Goal: Information Seeking & Learning: Learn about a topic

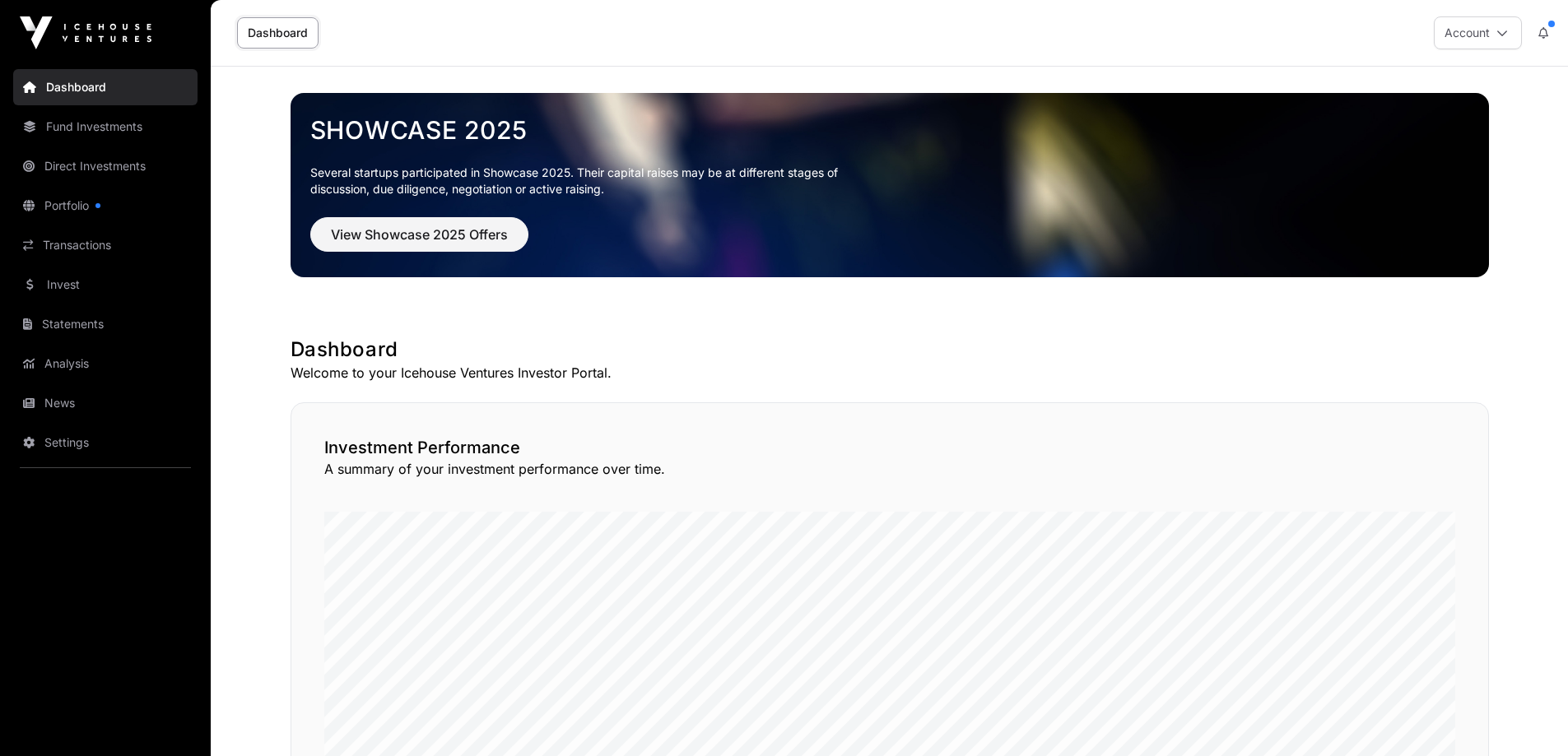
click at [82, 208] on link "Portfolio" at bounding box center [106, 205] width 184 height 36
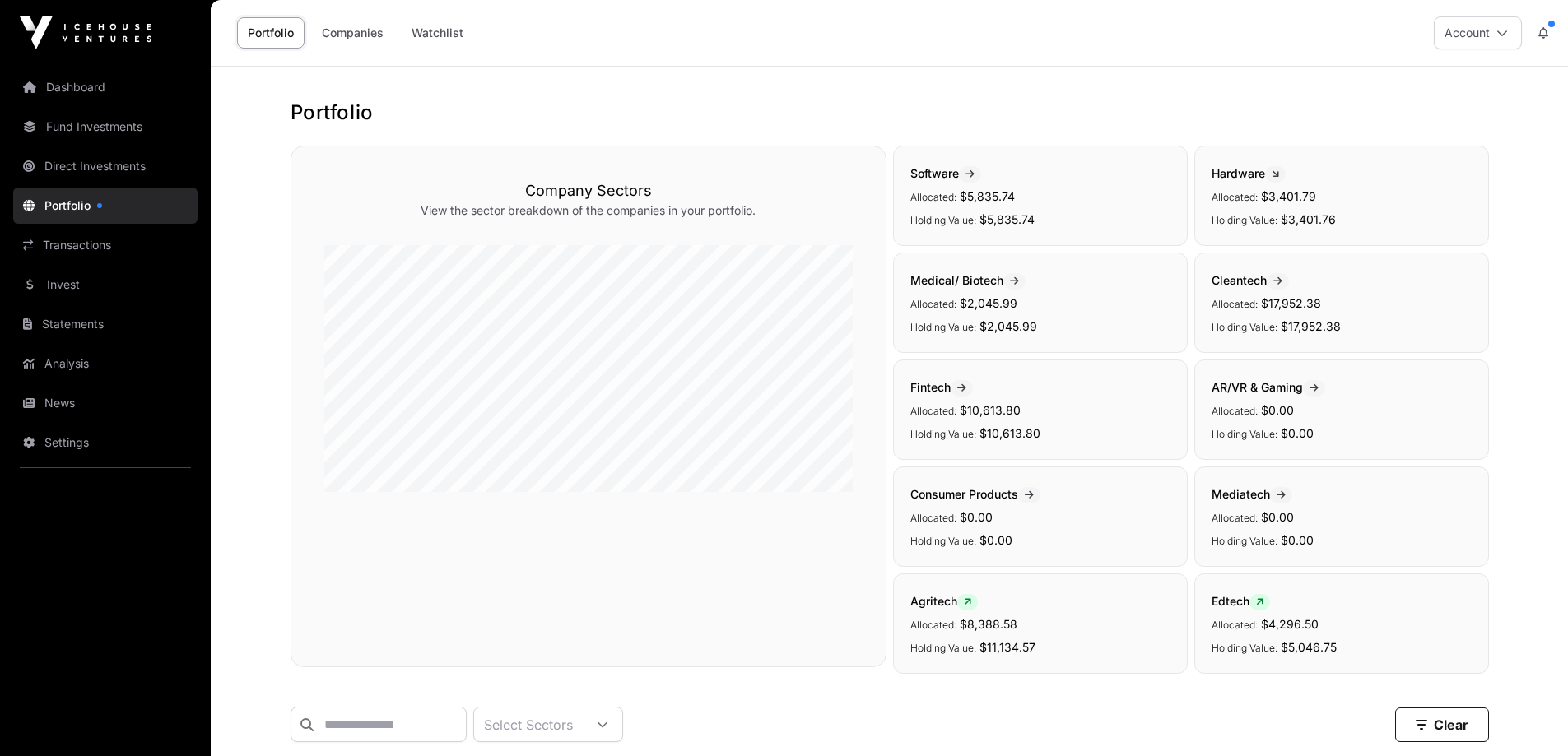
click at [86, 171] on link "Direct Investments" at bounding box center [106, 166] width 184 height 36
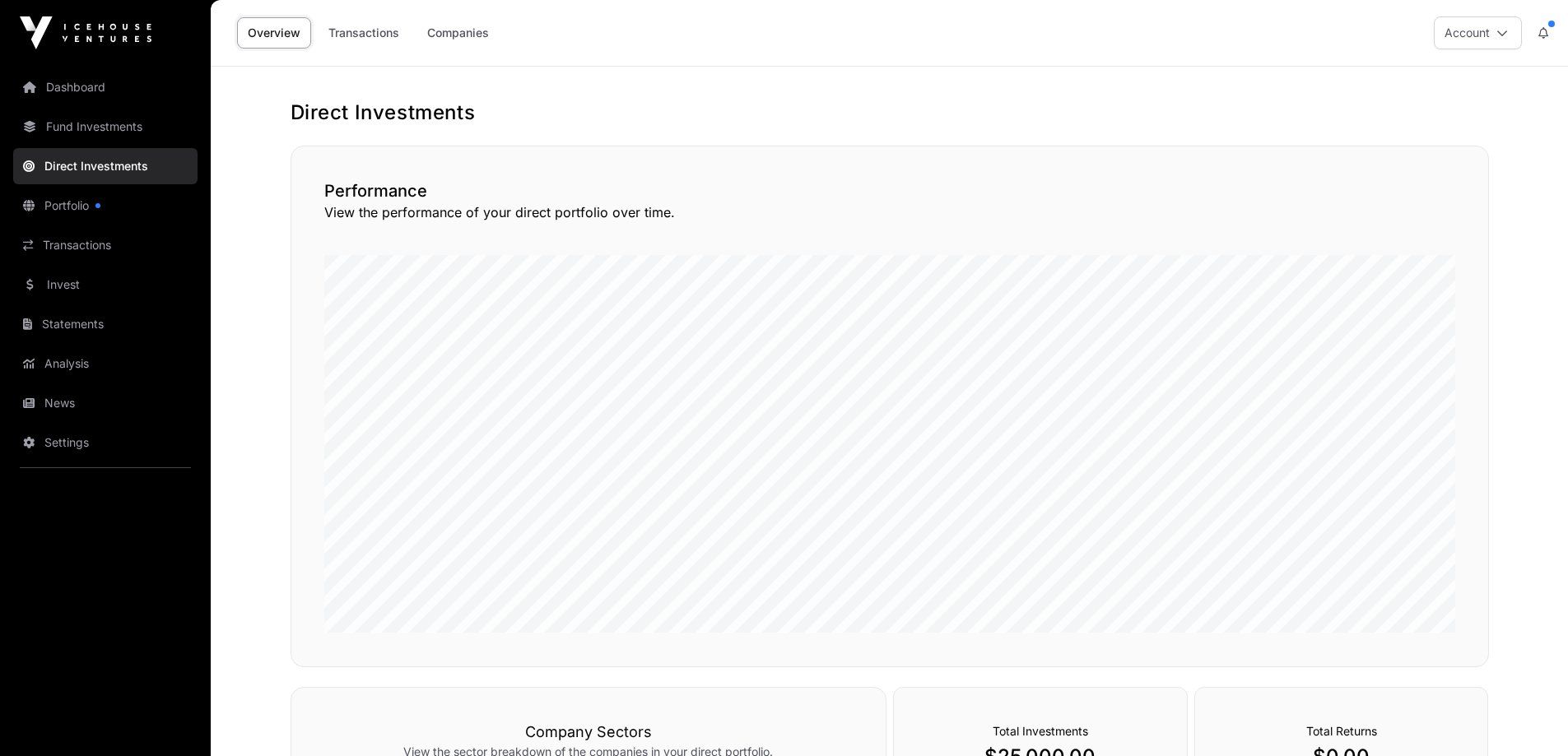
click at [367, 34] on link "Transactions" at bounding box center [363, 33] width 92 height 31
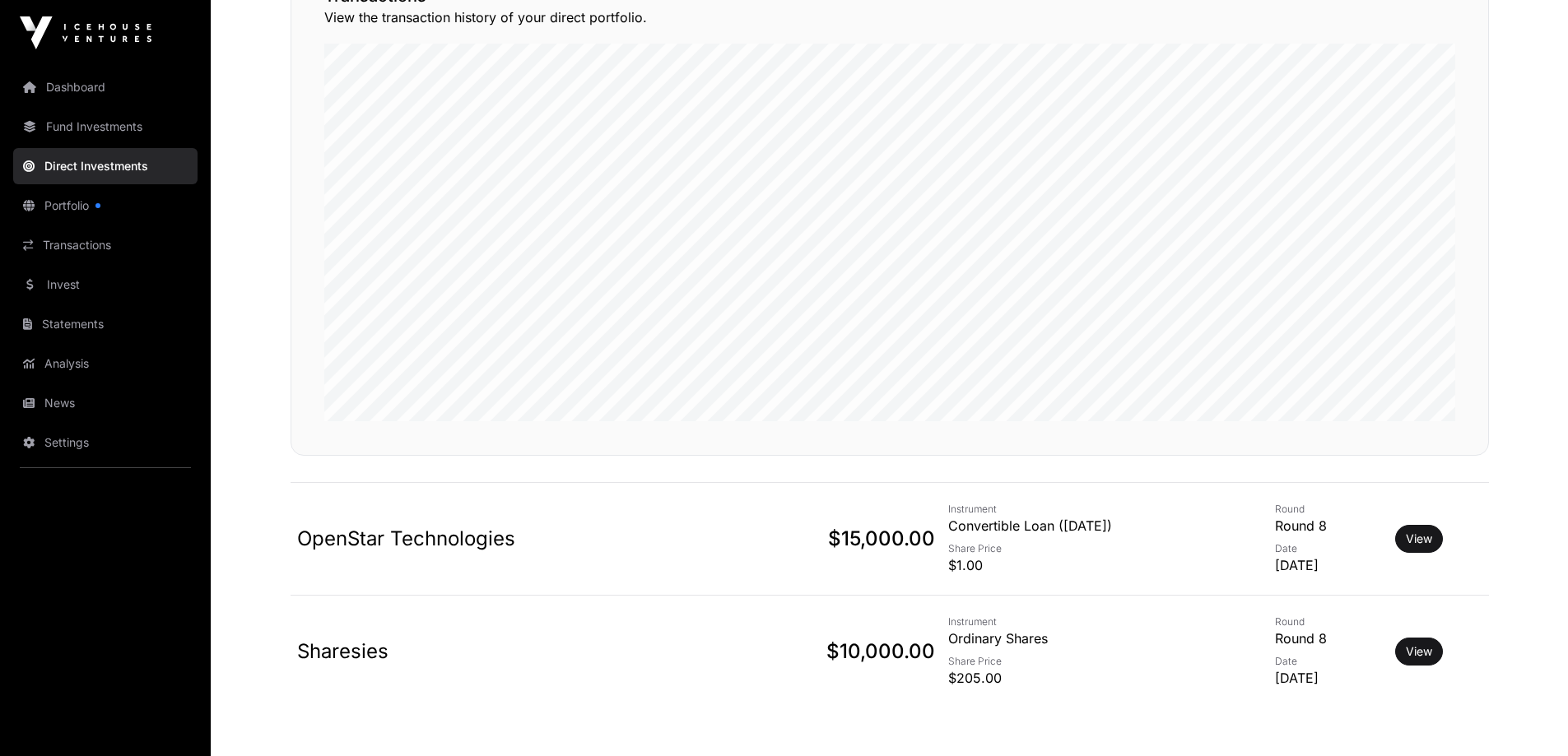
scroll to position [247, 0]
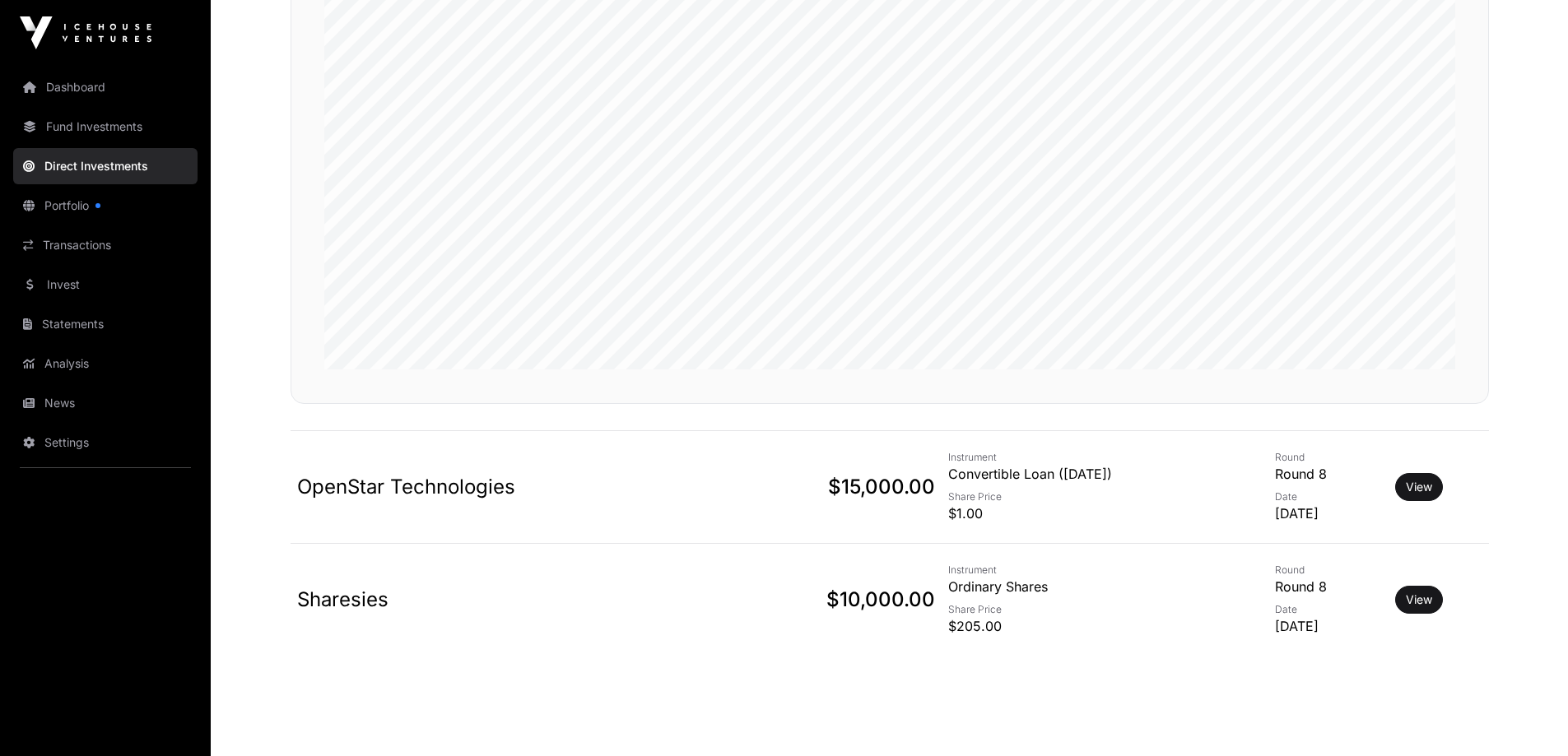
click at [1426, 601] on link "View" at bounding box center [1418, 599] width 26 height 16
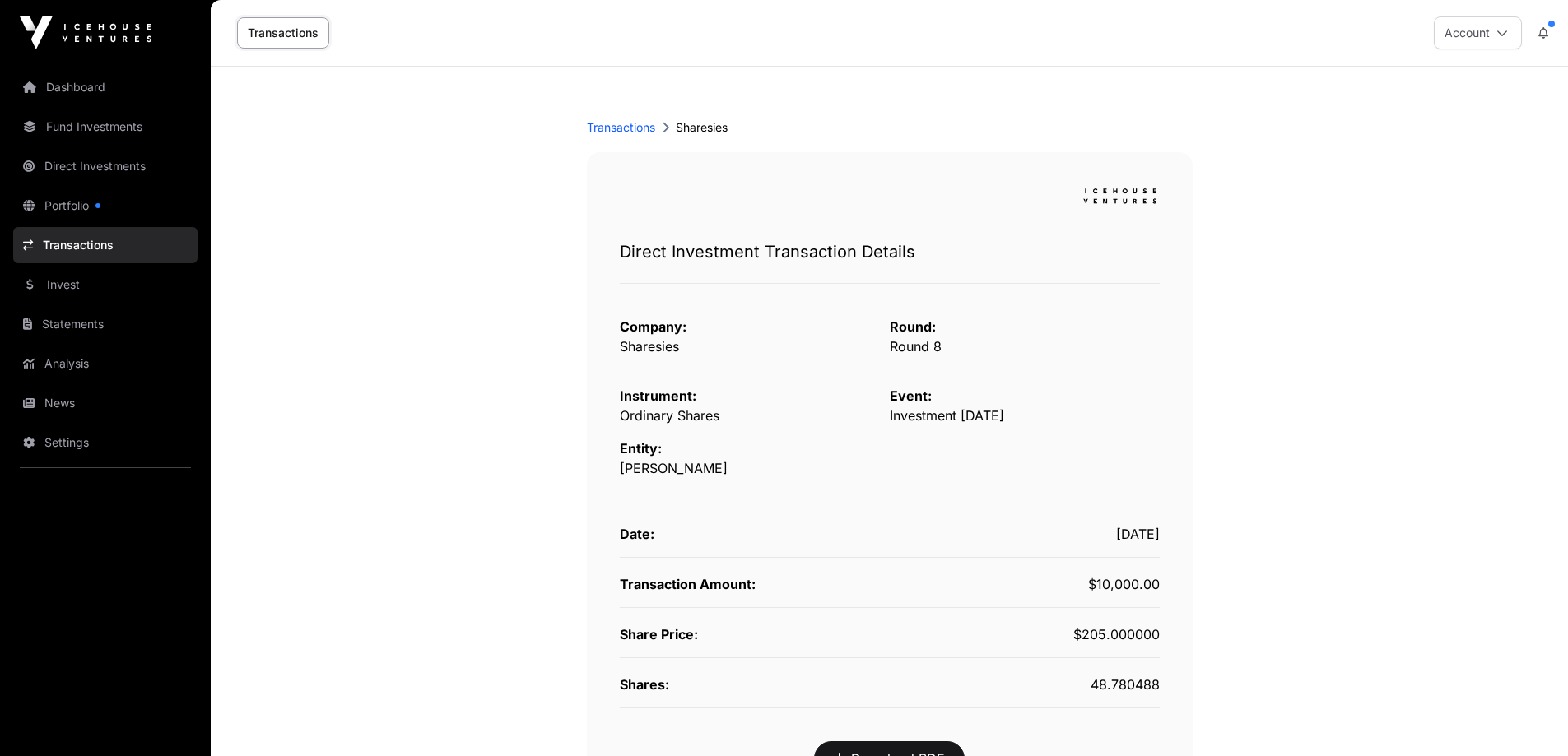
click at [239, 607] on main "Transactions Sharesies Direct Investment Transaction Details Company: Sharesies…" at bounding box center [890, 512] width 1357 height 891
click at [63, 365] on link "Analysis" at bounding box center [106, 363] width 184 height 36
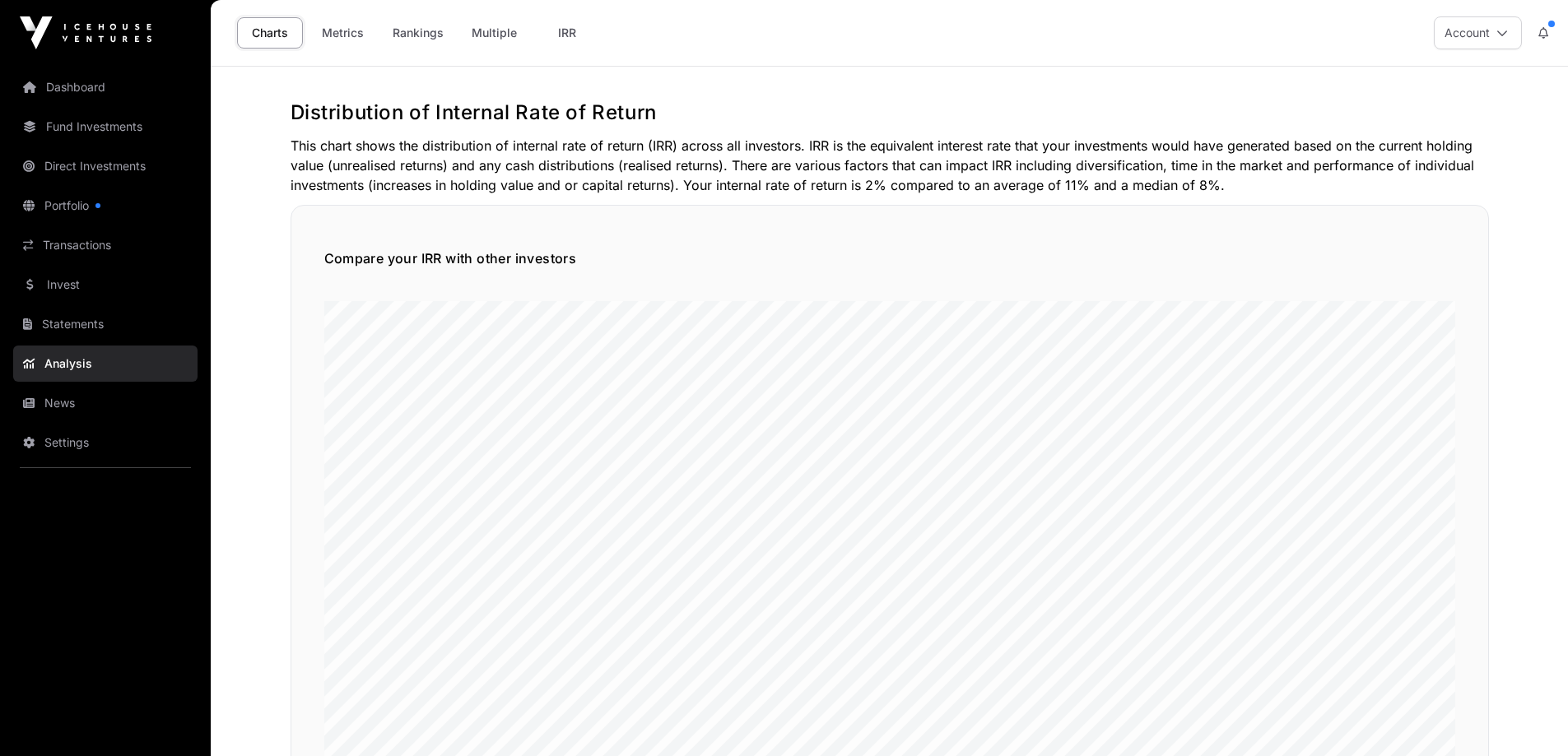
click at [338, 36] on link "Metrics" at bounding box center [343, 33] width 66 height 31
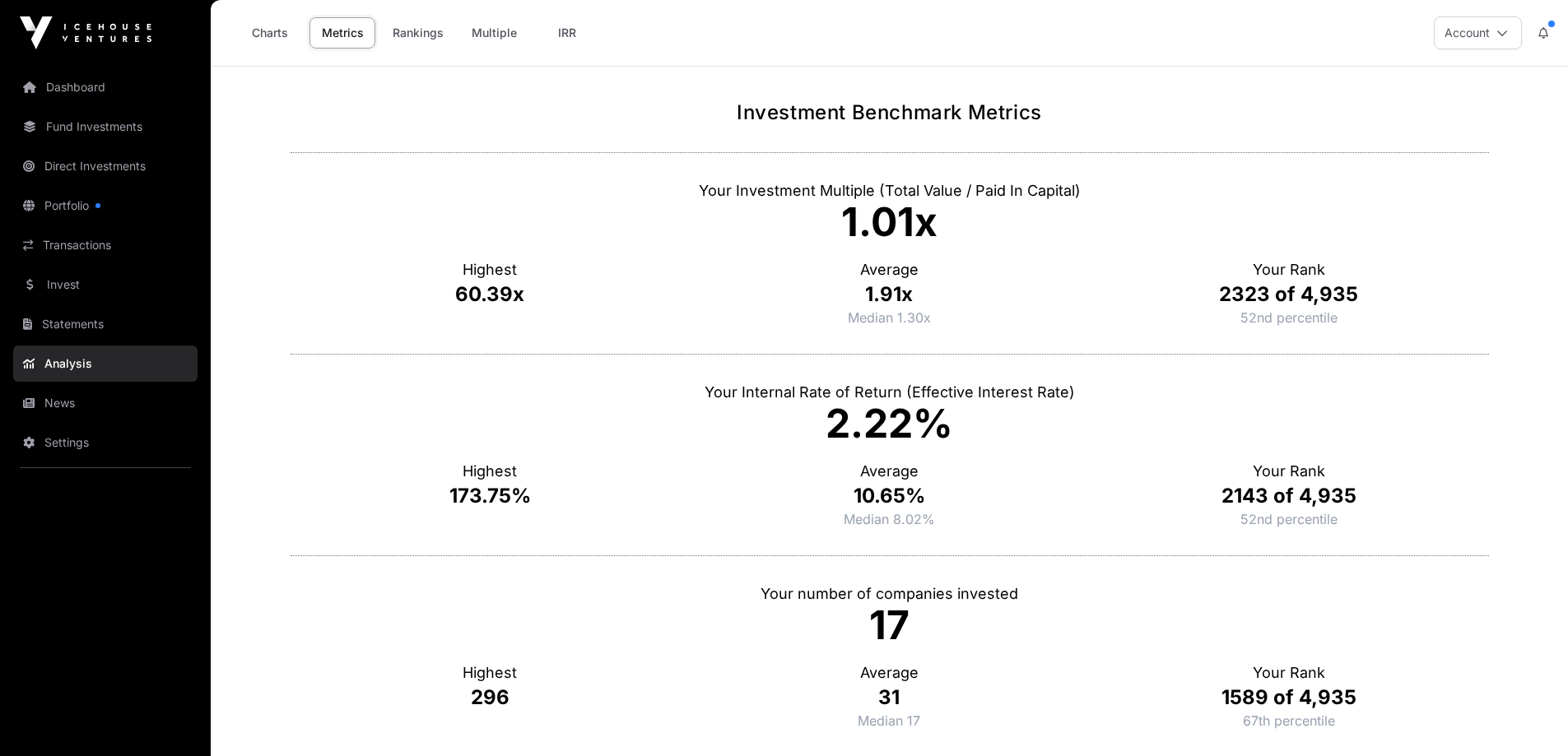
click at [434, 36] on link "Rankings" at bounding box center [417, 33] width 73 height 31
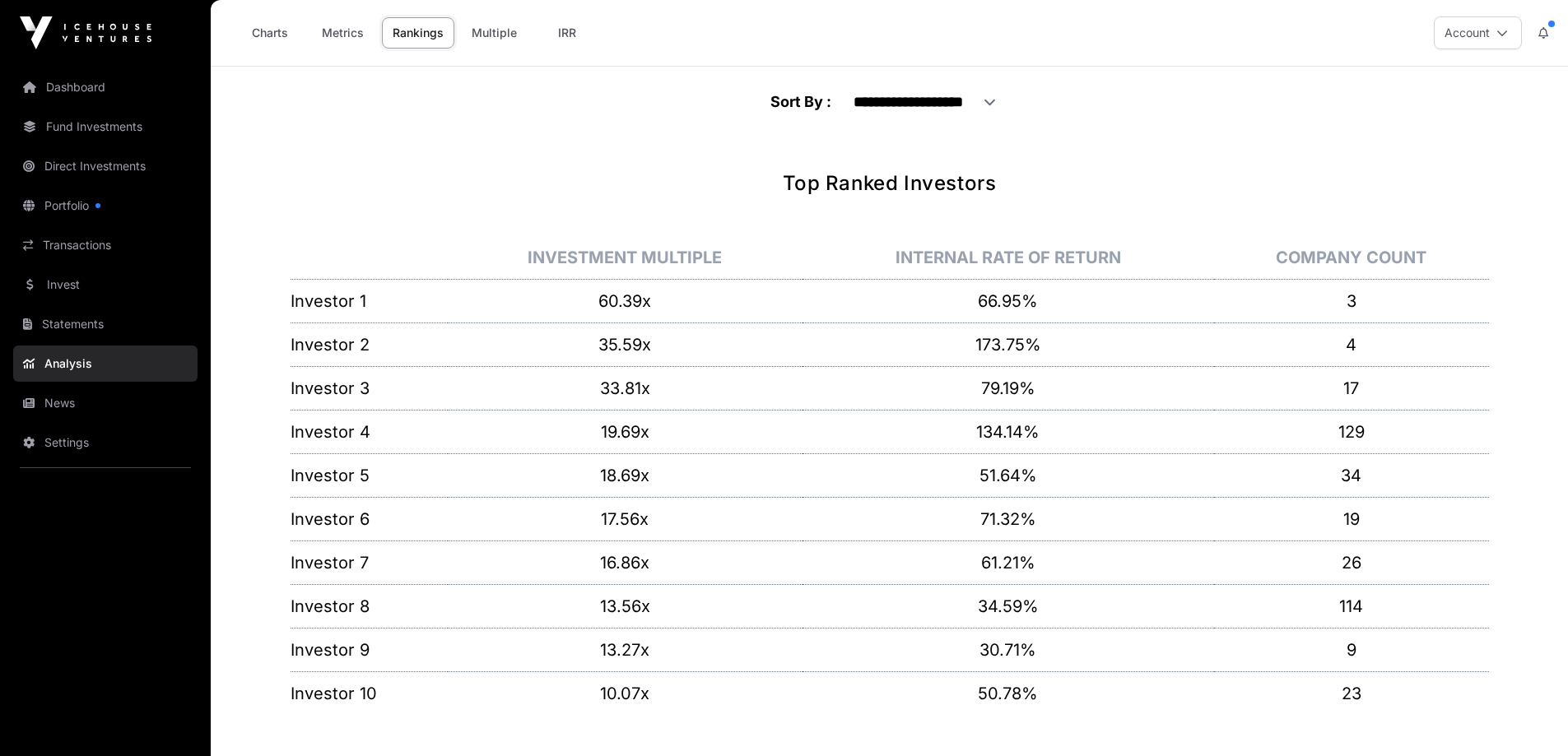
click at [499, 37] on link "Multiple" at bounding box center [494, 33] width 67 height 31
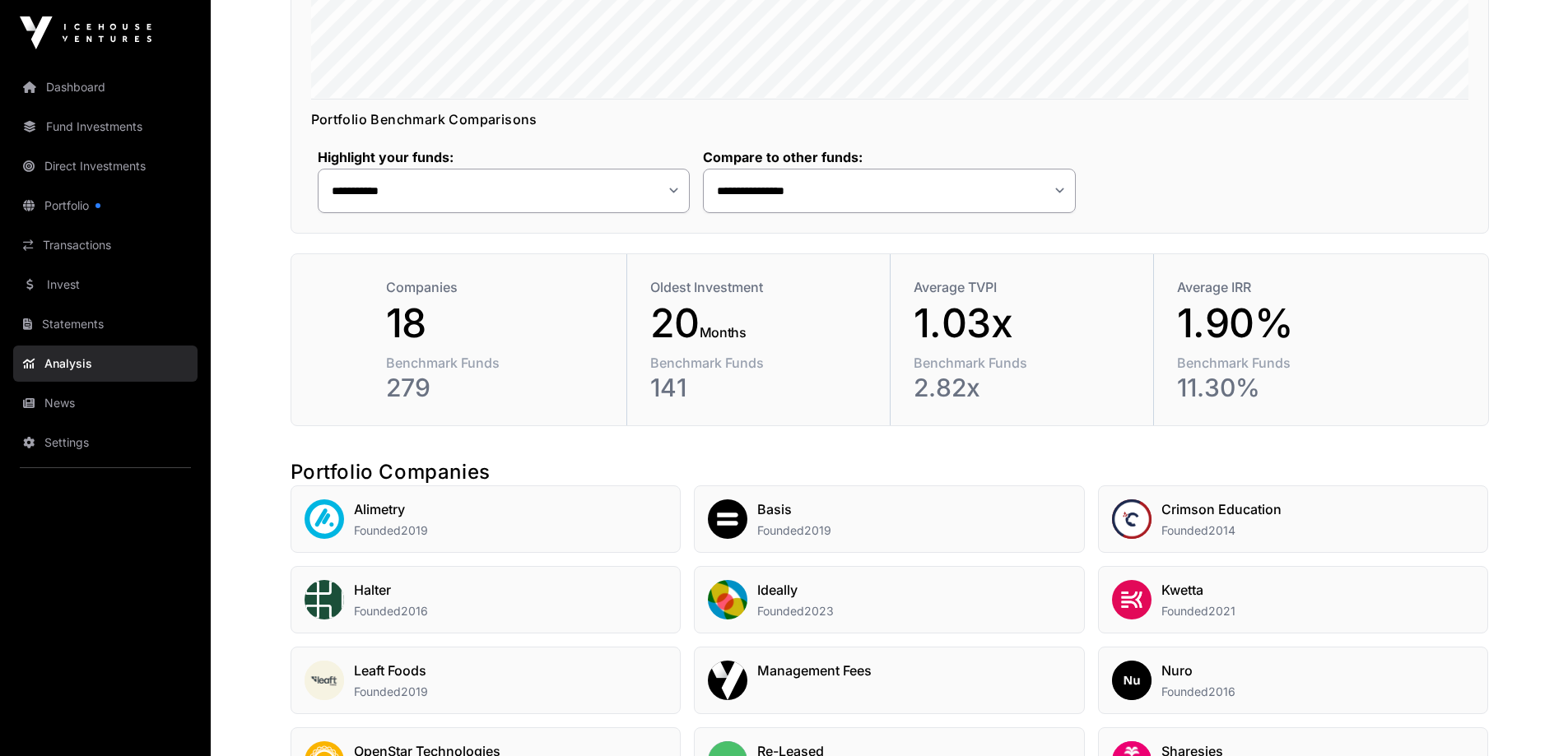
scroll to position [576, 0]
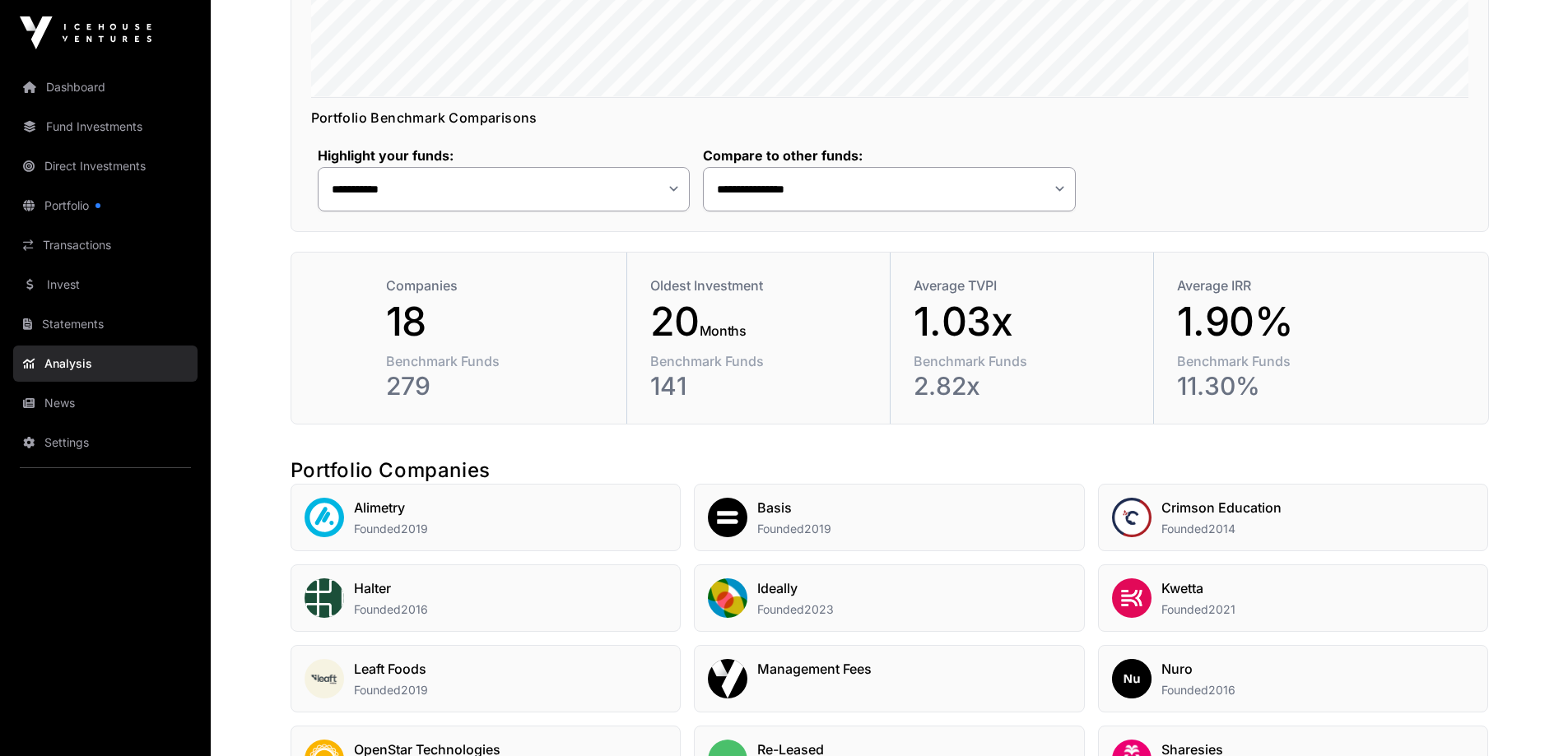
click at [228, 614] on main "**********" at bounding box center [890, 291] width 1357 height 1602
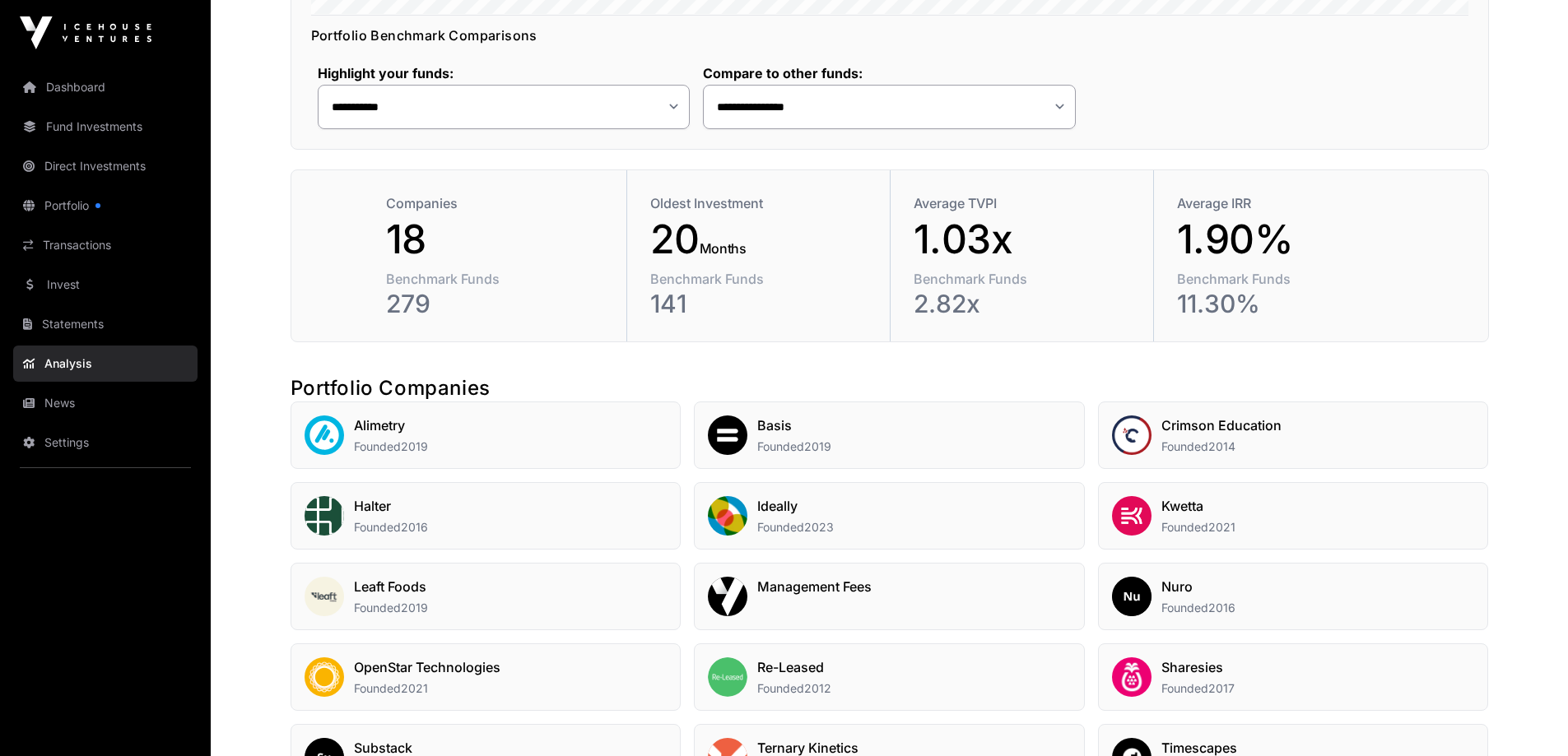
click at [783, 607] on div "Management Fees" at bounding box center [814, 596] width 114 height 40
click at [1221, 593] on h2 "Nuro" at bounding box center [1198, 587] width 75 height 19
click at [1239, 673] on div "Sharesies Founded 2017" at bounding box center [1293, 678] width 391 height 68
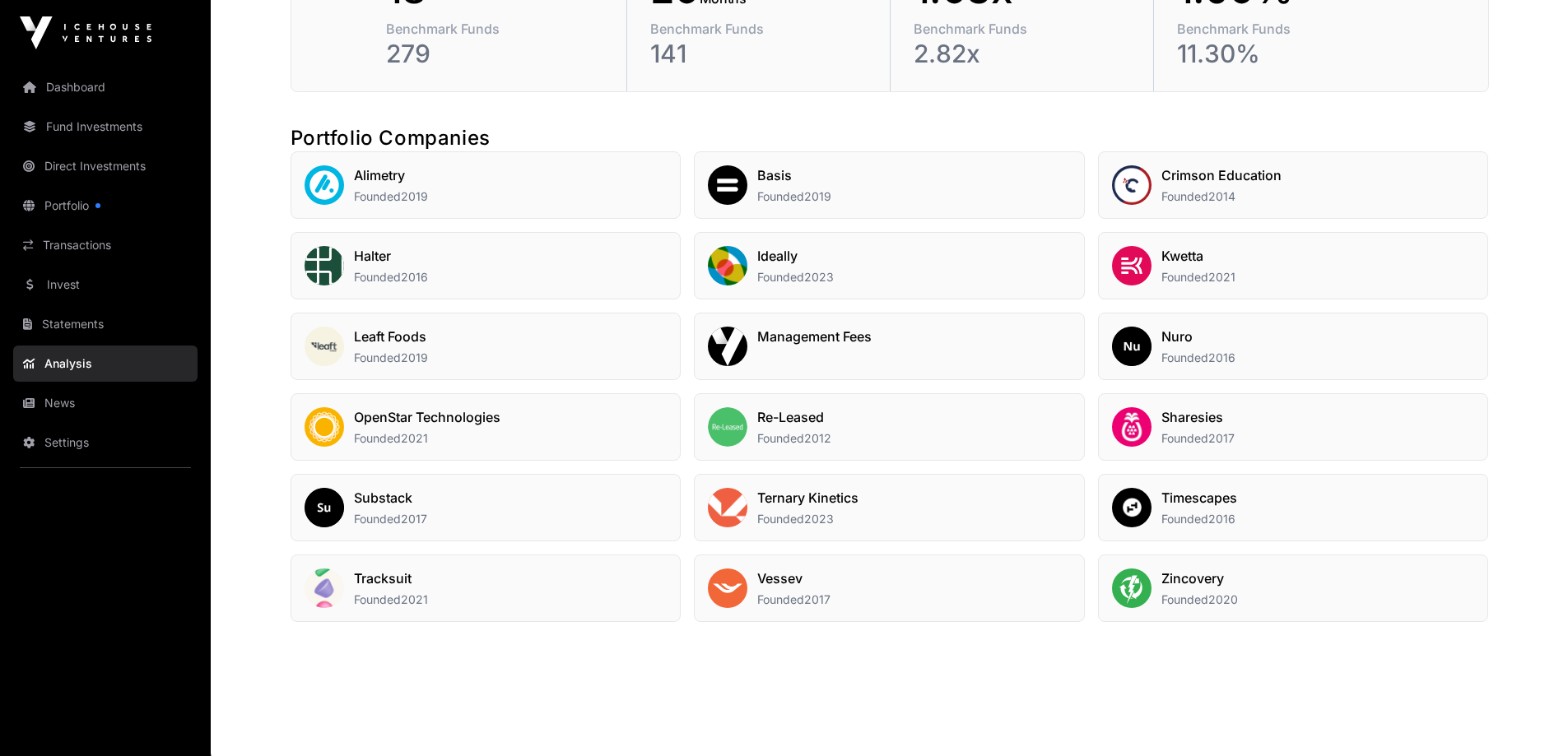
scroll to position [913, 0]
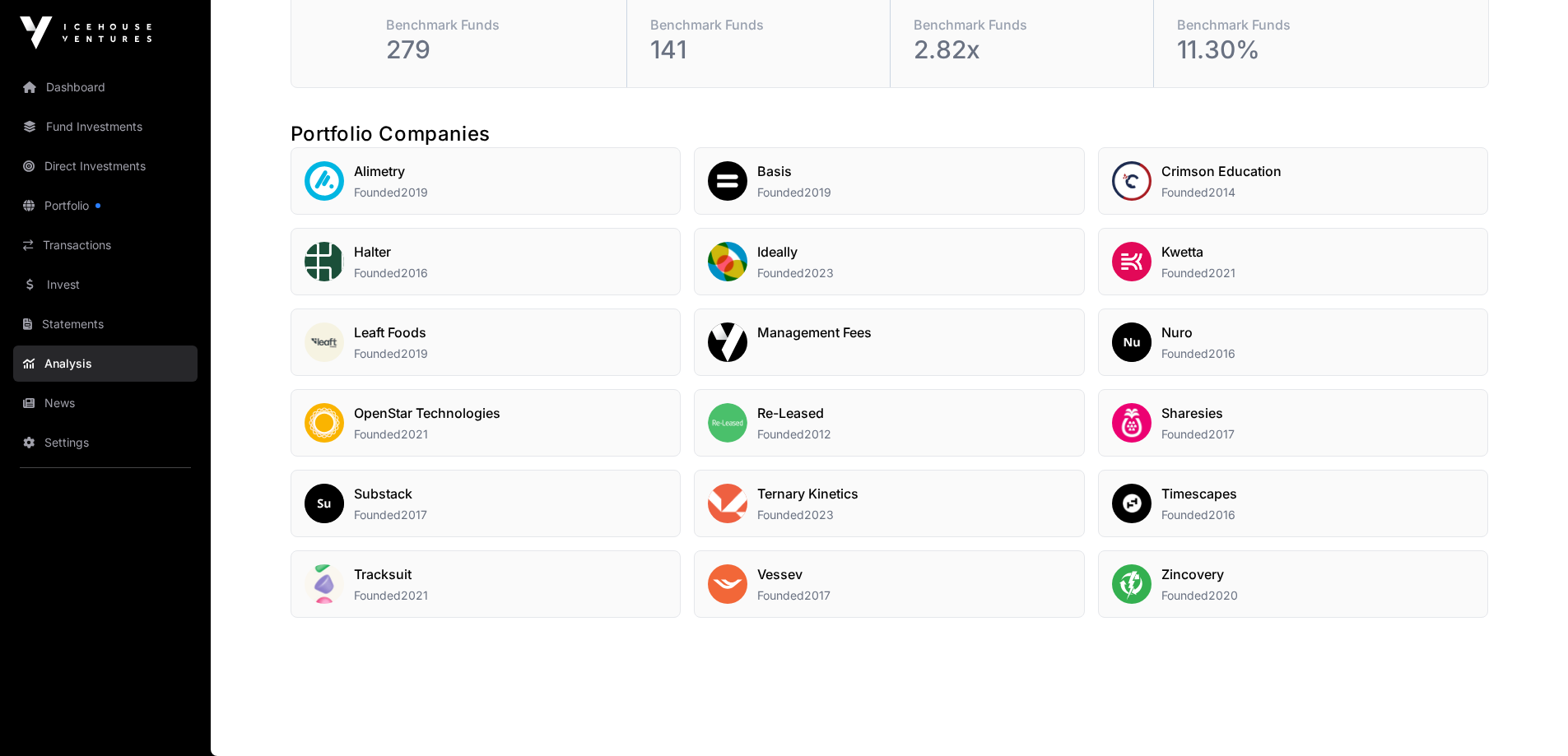
click at [1184, 582] on h2 "Zincovery" at bounding box center [1199, 574] width 76 height 19
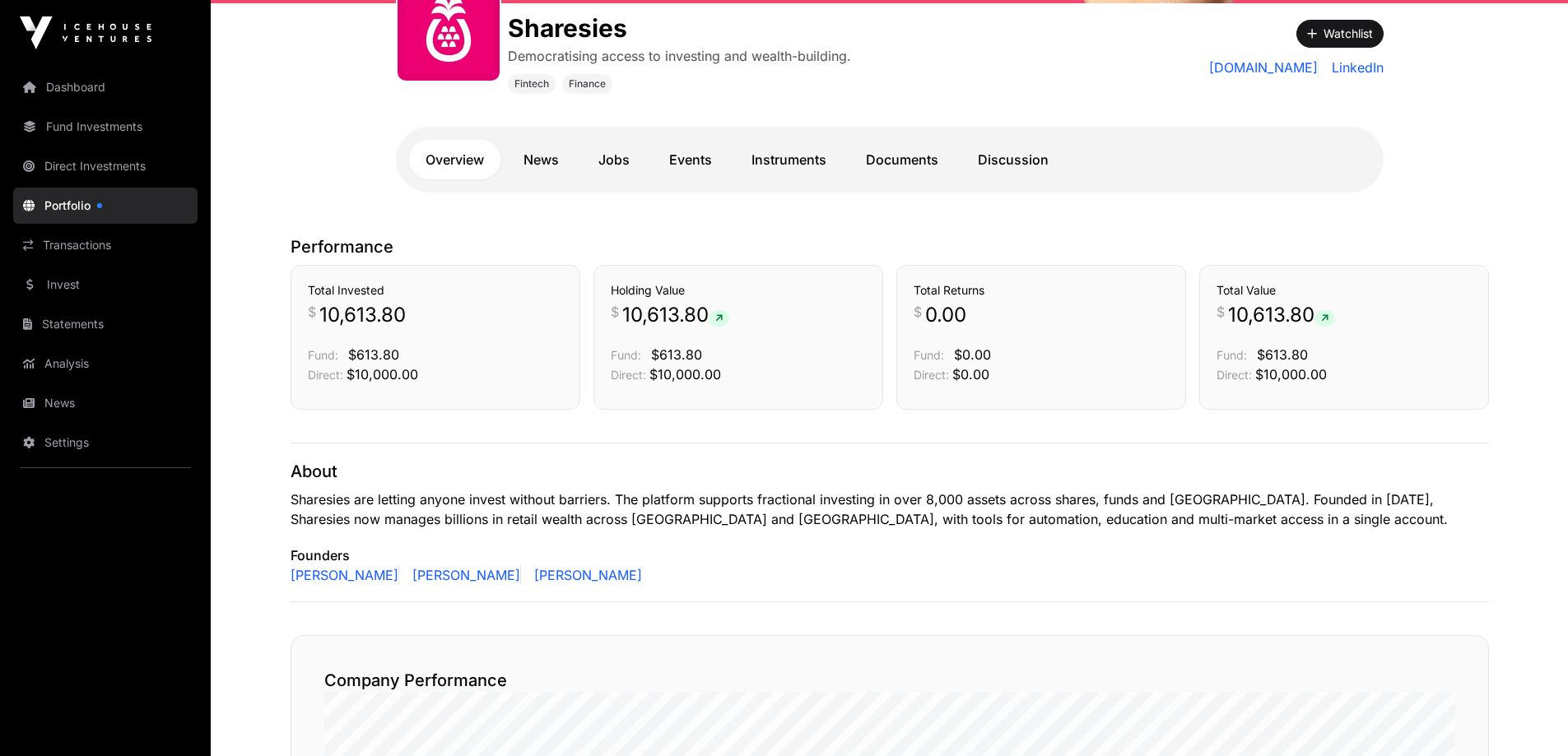
scroll to position [241, 0]
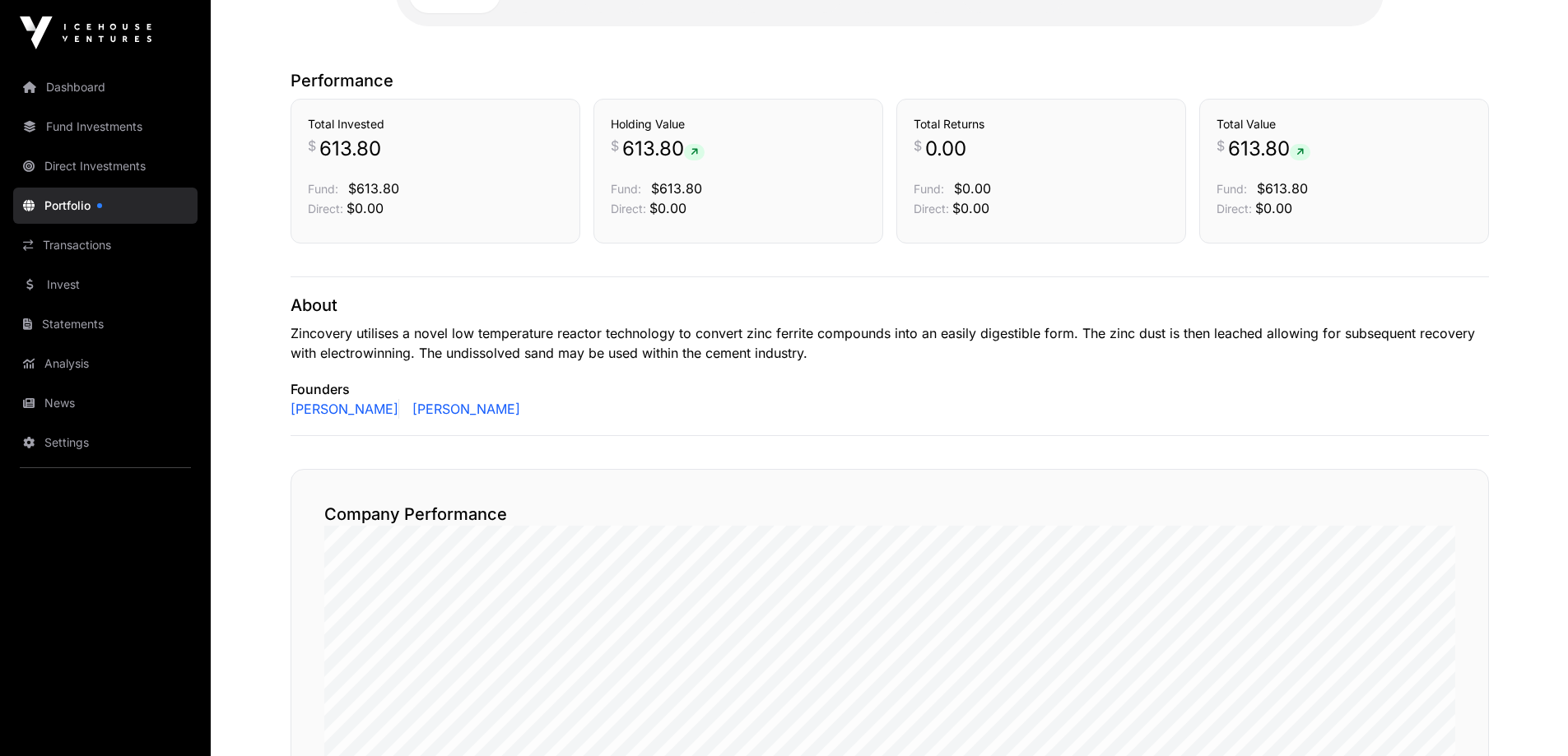
scroll to position [241, 0]
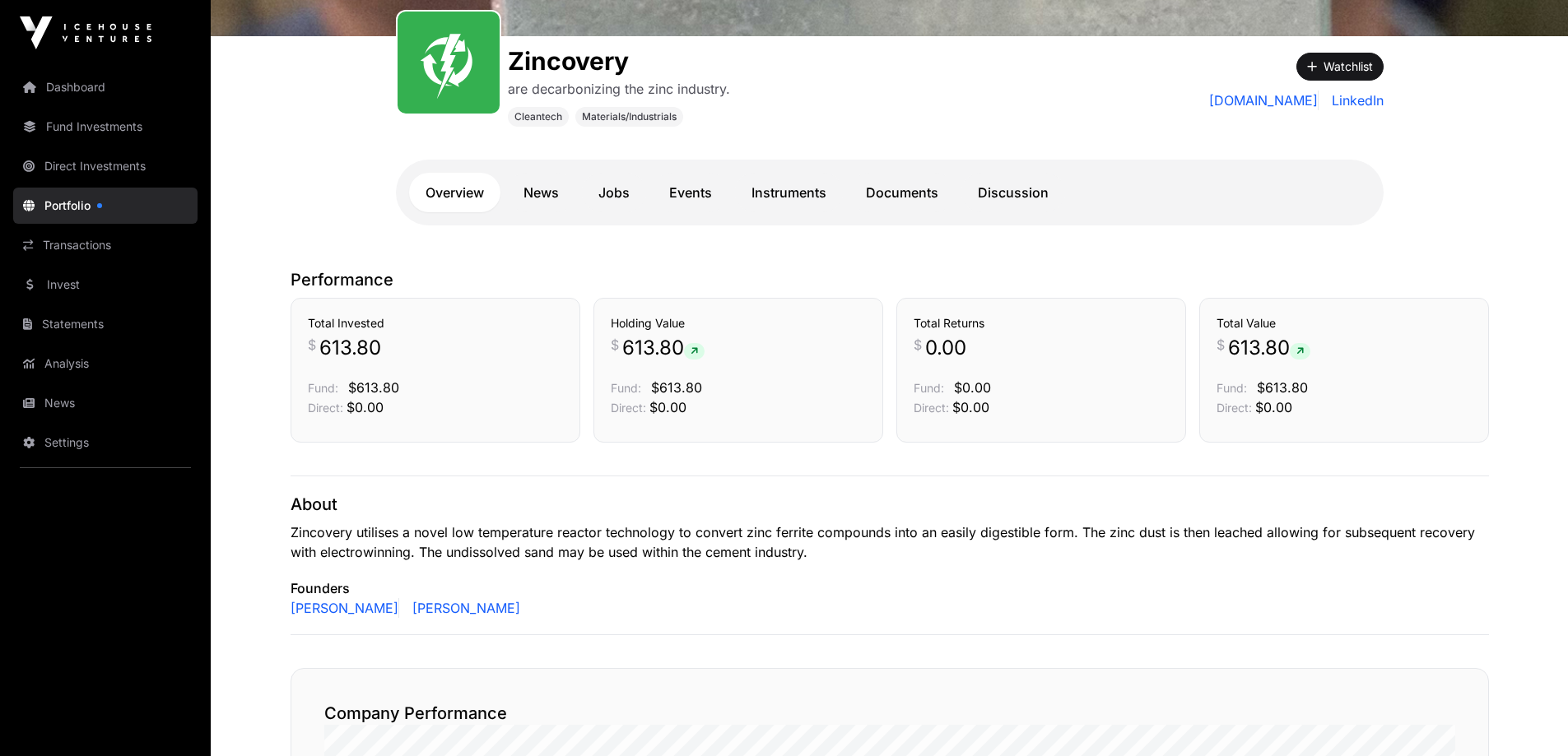
click at [556, 197] on link "News" at bounding box center [541, 193] width 69 height 40
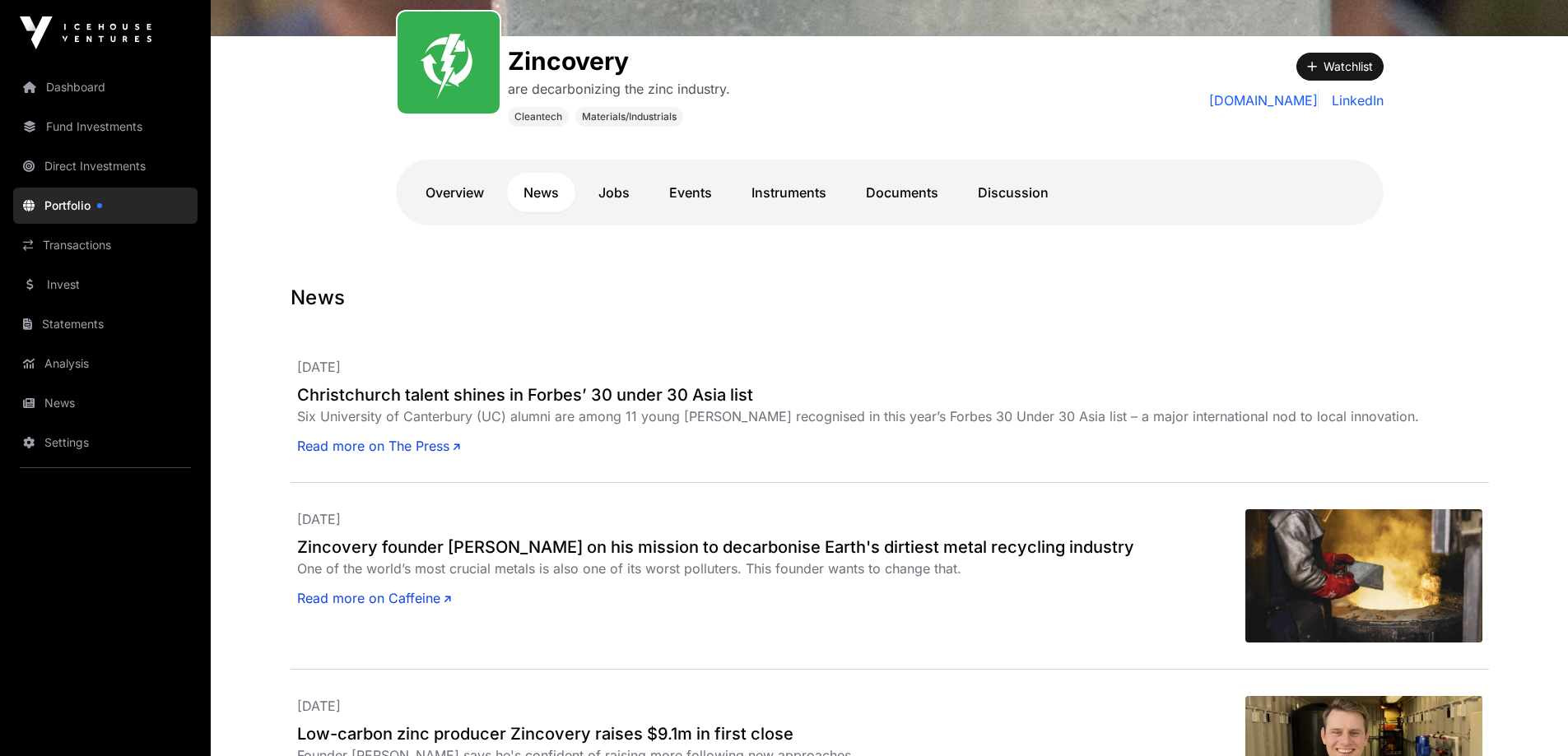
click at [611, 197] on link "Jobs" at bounding box center [614, 193] width 64 height 40
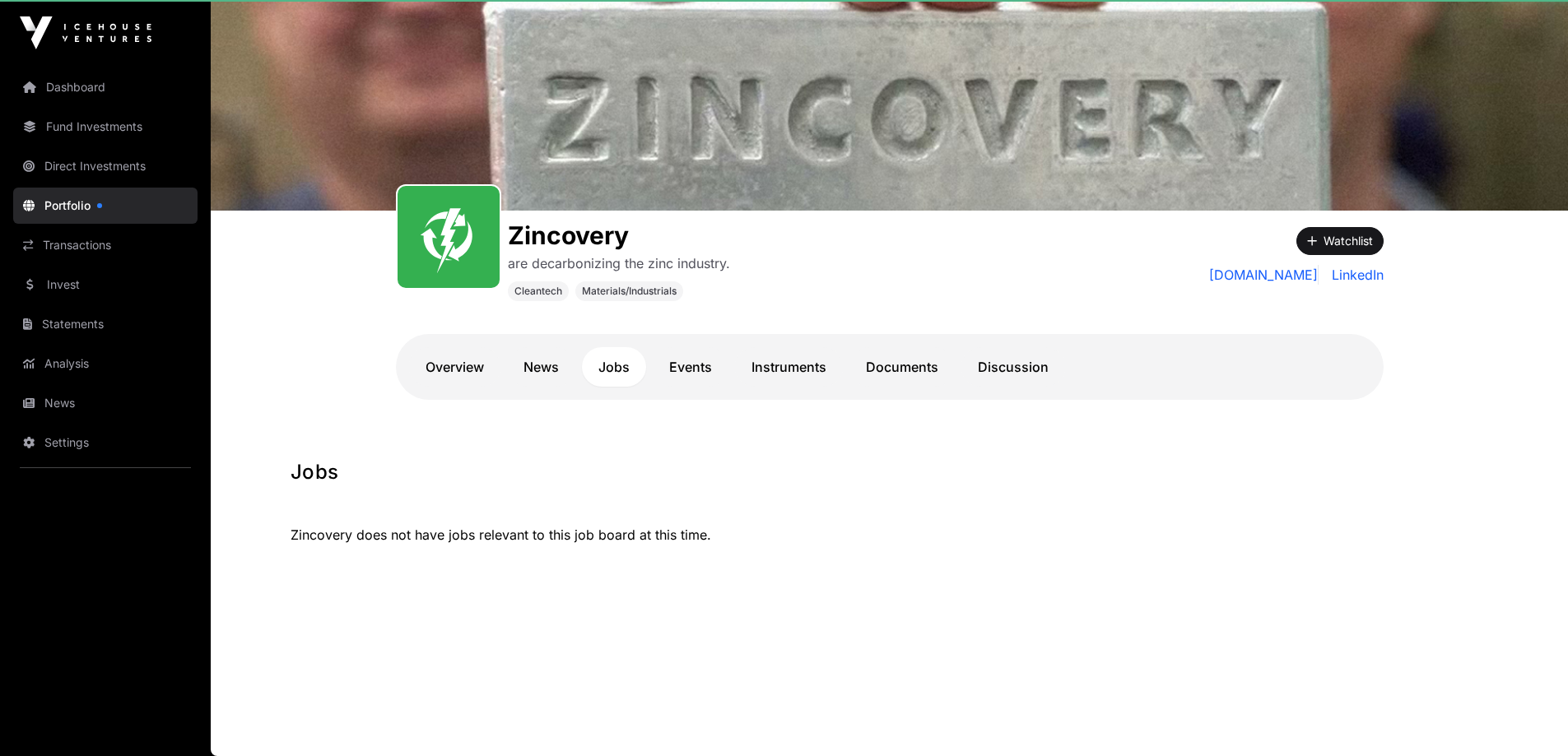
scroll to position [67, 0]
click at [701, 361] on link "Events" at bounding box center [690, 367] width 75 height 40
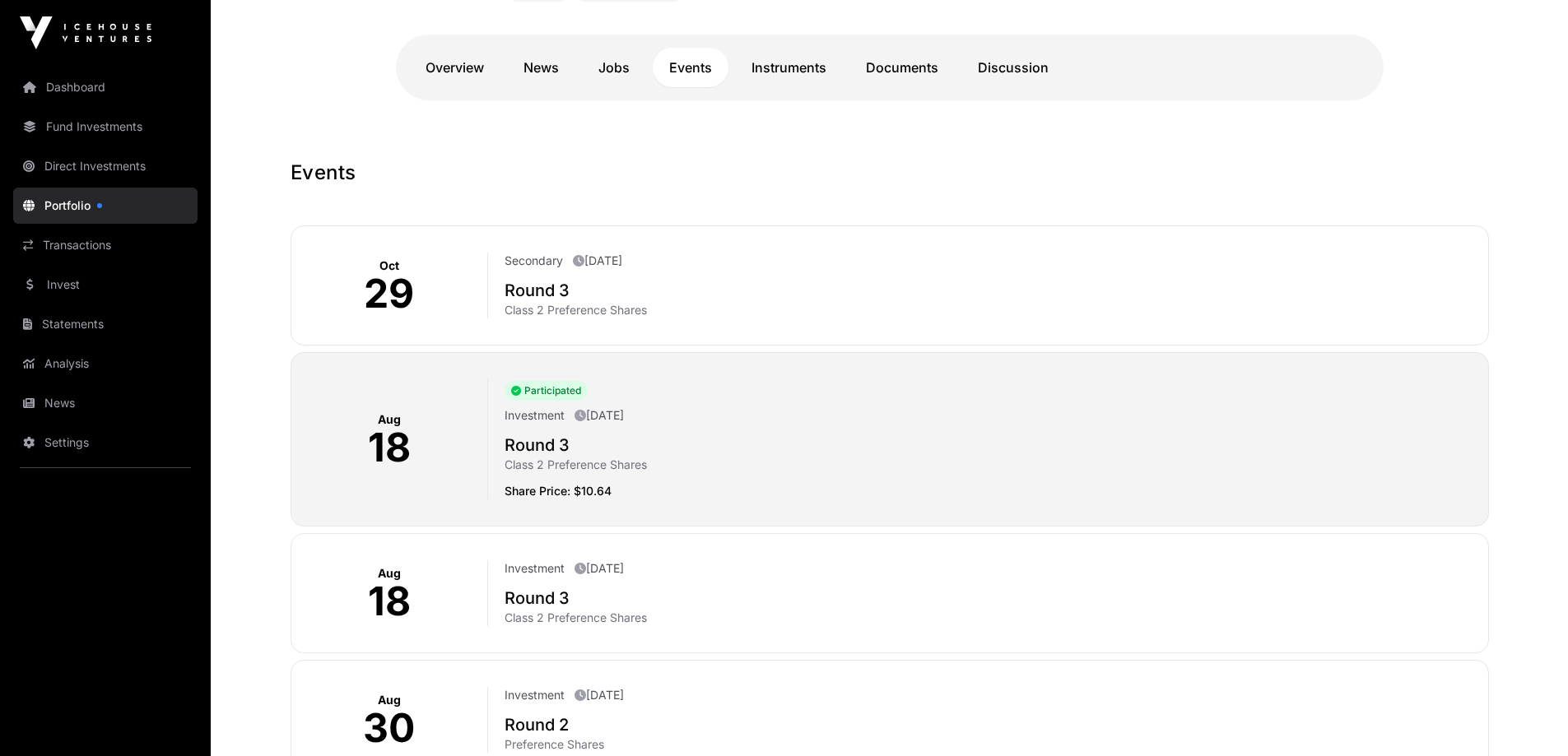
scroll to position [326, 0]
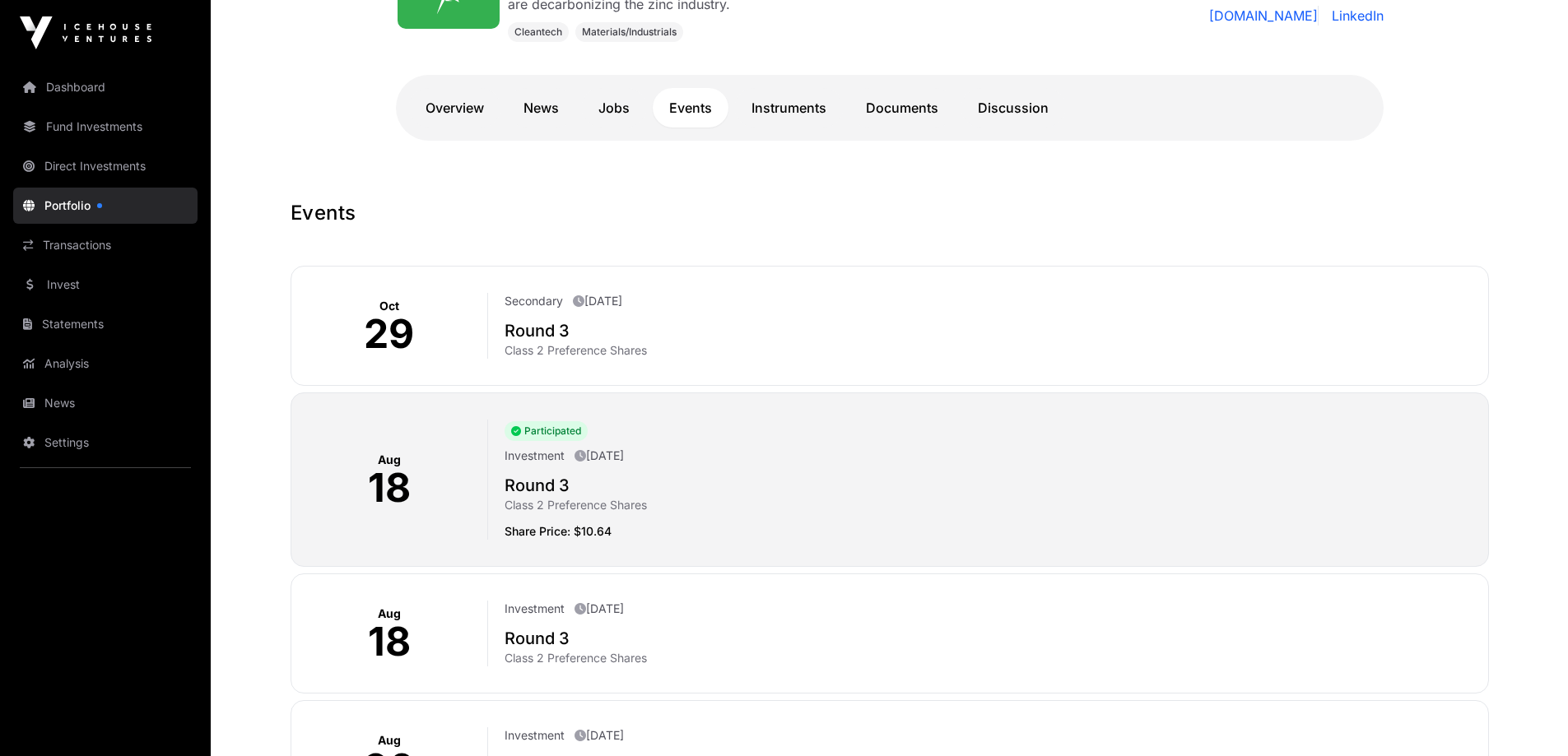
click at [582, 331] on h2 "Round 3" at bounding box center [989, 331] width 970 height 23
click at [560, 335] on h2 "Round 3" at bounding box center [989, 331] width 970 height 23
click at [617, 479] on h2 "Round 3" at bounding box center [989, 486] width 970 height 23
click at [784, 111] on link "Instruments" at bounding box center [788, 107] width 107 height 40
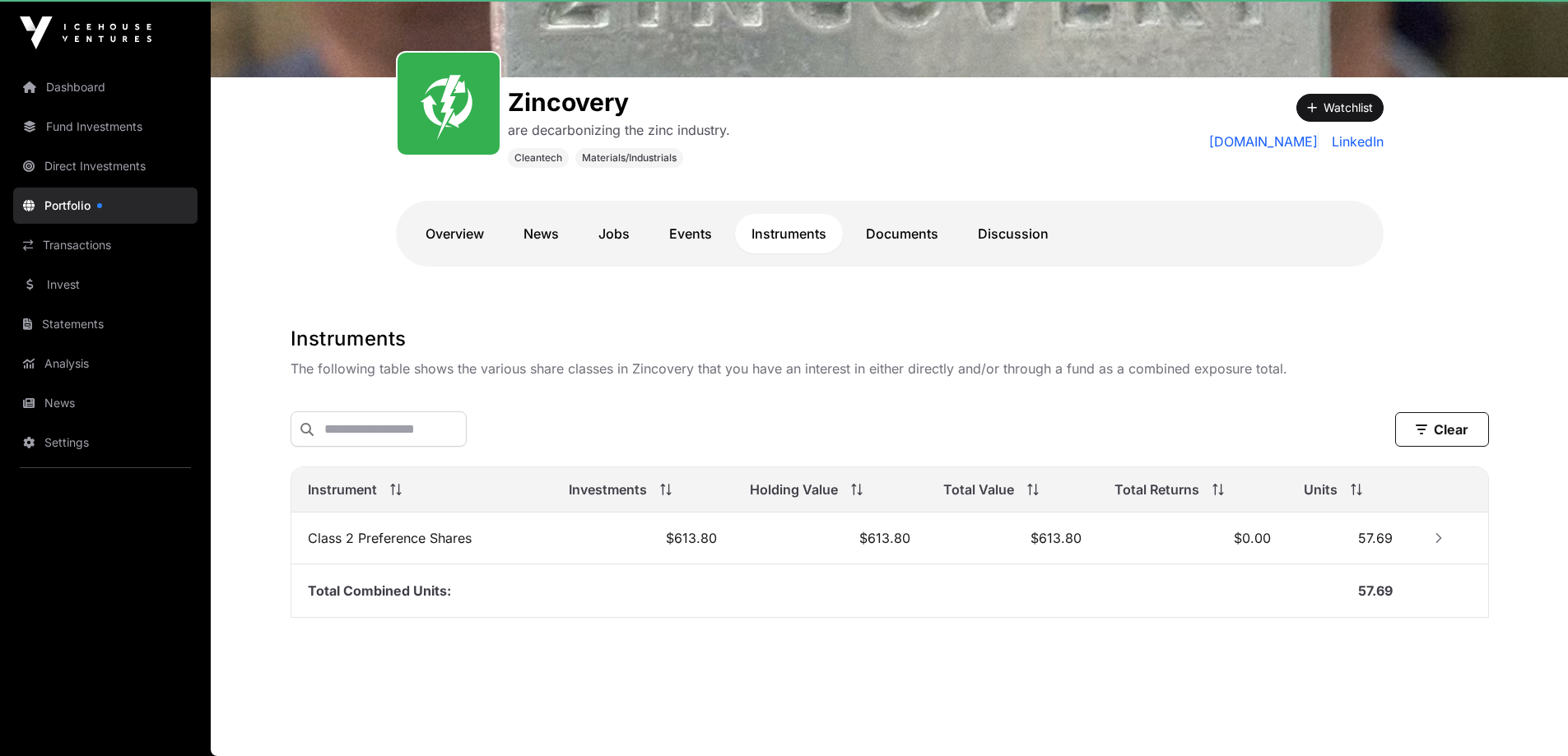
scroll to position [202, 0]
click at [906, 226] on link "Documents" at bounding box center [901, 233] width 106 height 40
click at [890, 228] on link "Documents" at bounding box center [901, 233] width 106 height 40
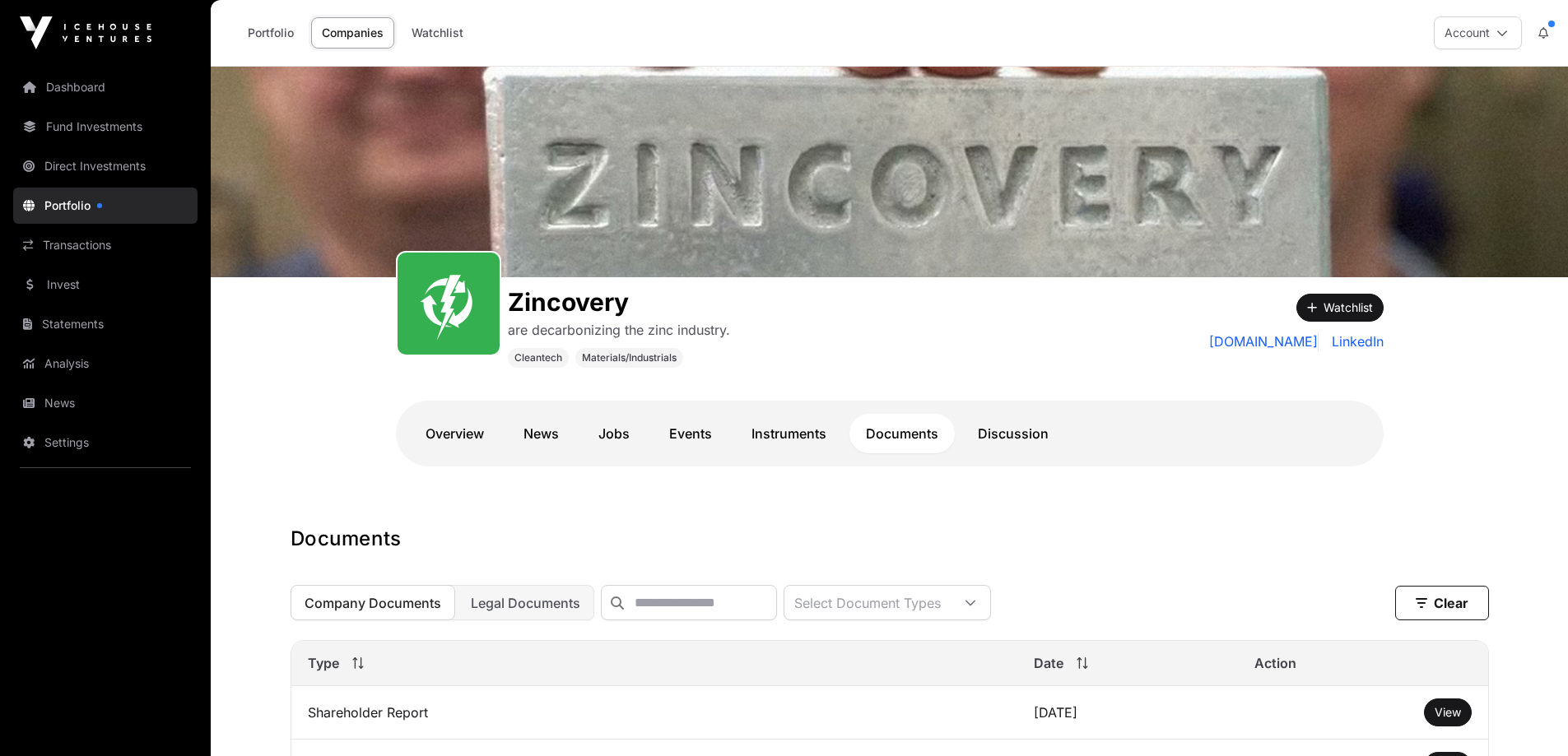
click at [982, 441] on link "Discussion" at bounding box center [1012, 434] width 104 height 40
